Goal: Check status

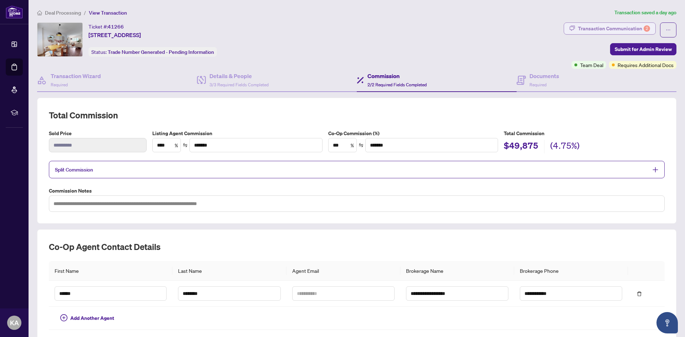
click at [596, 31] on div "Transaction Communication 2" at bounding box center [614, 28] width 72 height 11
type textarea "**********"
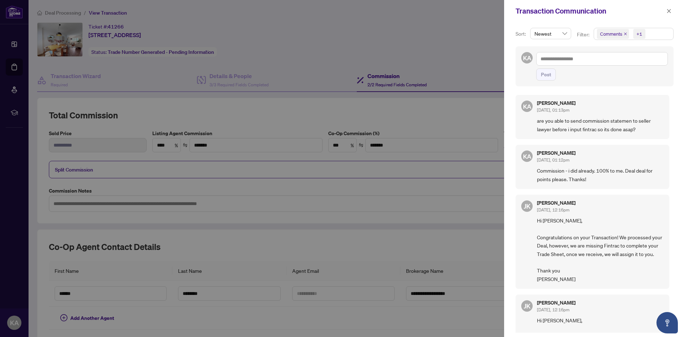
click at [282, 46] on div at bounding box center [342, 168] width 685 height 337
click at [670, 10] on icon "close" at bounding box center [669, 11] width 5 height 5
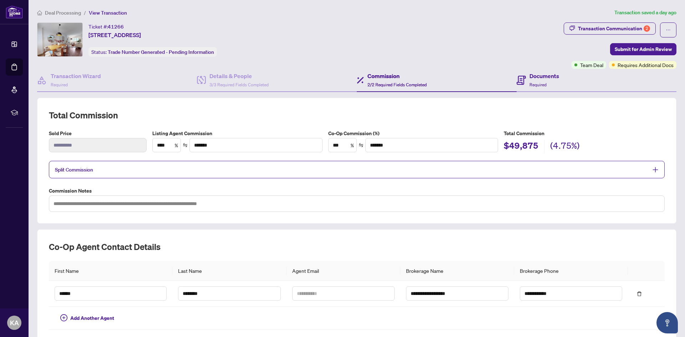
click at [557, 76] on div "Documents Required" at bounding box center [597, 80] width 160 height 23
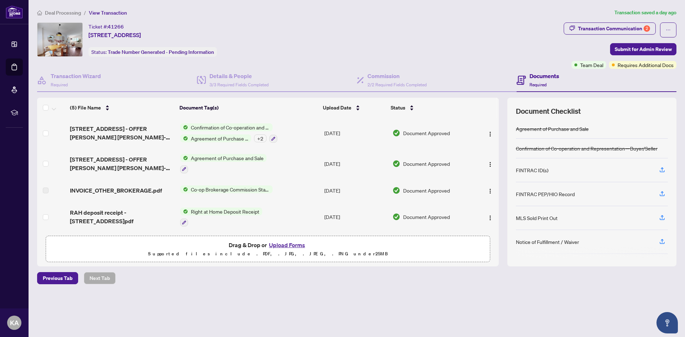
click at [205, 189] on span "Co-op Brokerage Commission Statement" at bounding box center [230, 190] width 85 height 8
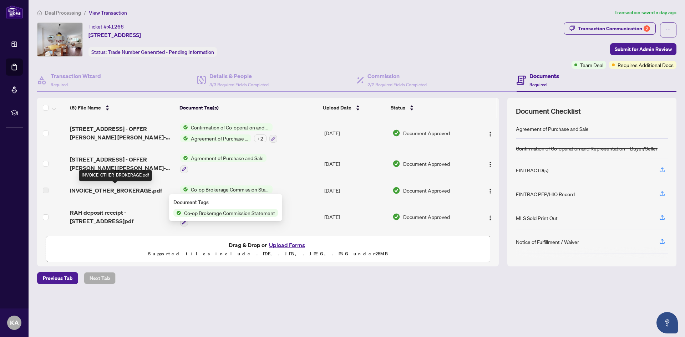
click at [142, 191] on span "INVOICE_OTHER_BROKERAGE.pdf" at bounding box center [116, 190] width 92 height 9
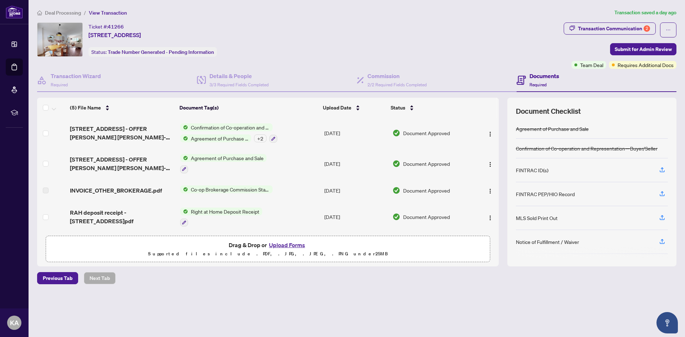
click at [424, 192] on span "Document Approved" at bounding box center [426, 191] width 47 height 8
click at [85, 190] on span "INVOICE_OTHER_BROKERAGE.pdf" at bounding box center [116, 190] width 92 height 9
